Goal: Browse casually: Explore the website without a specific task or goal

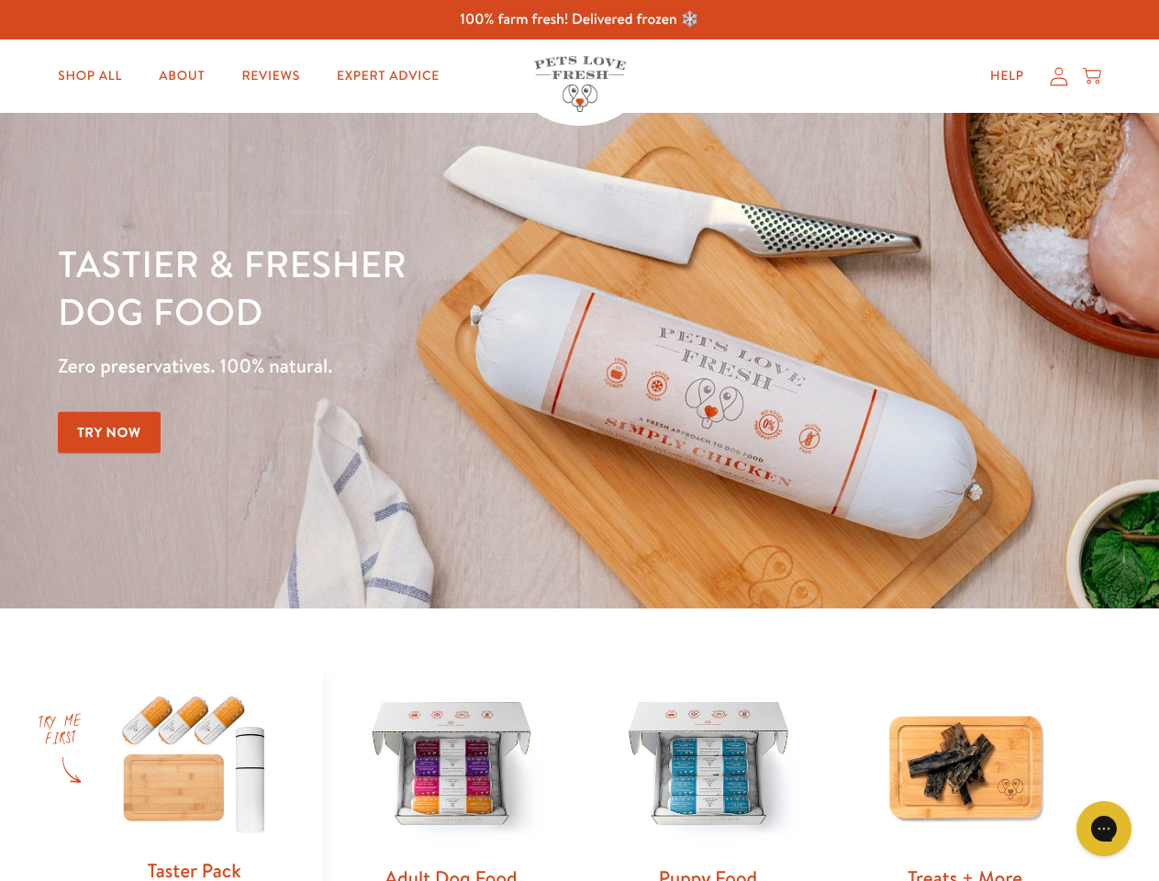
click at [579, 440] on div "Tastier & fresher dog food Zero preservatives. 100% natural. Try Now" at bounding box center [406, 360] width 696 height 242
click at [1104, 829] on icon "Gorgias live chat" at bounding box center [1103, 827] width 17 height 17
